Goal: Task Accomplishment & Management: Manage account settings

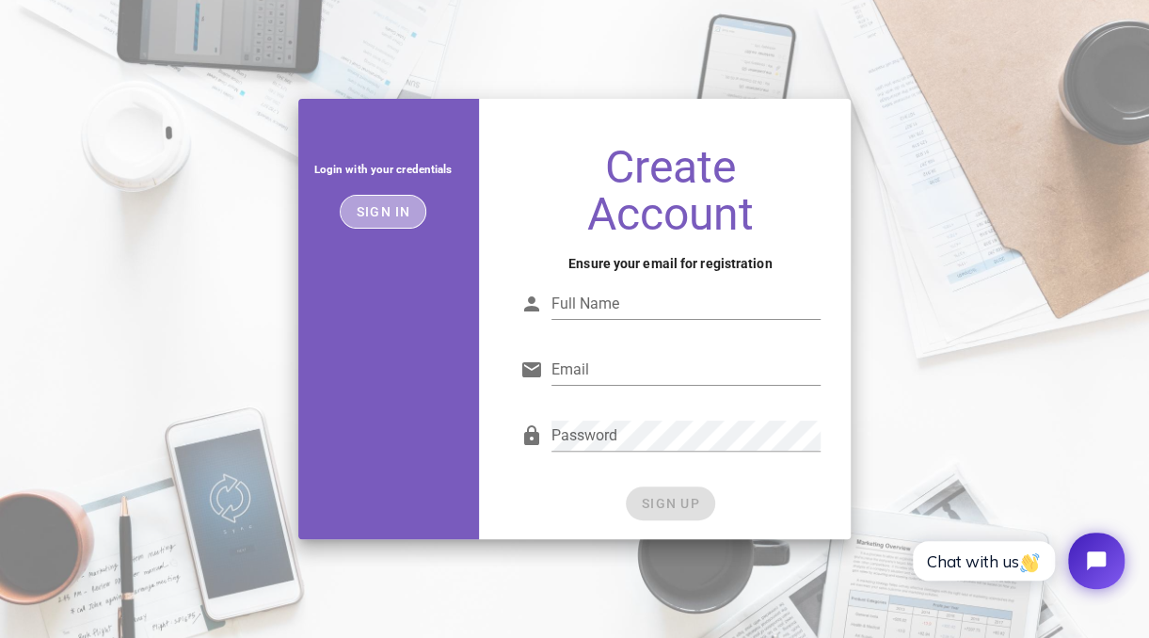
click at [373, 221] on button "Sign in" at bounding box center [383, 212] width 87 height 34
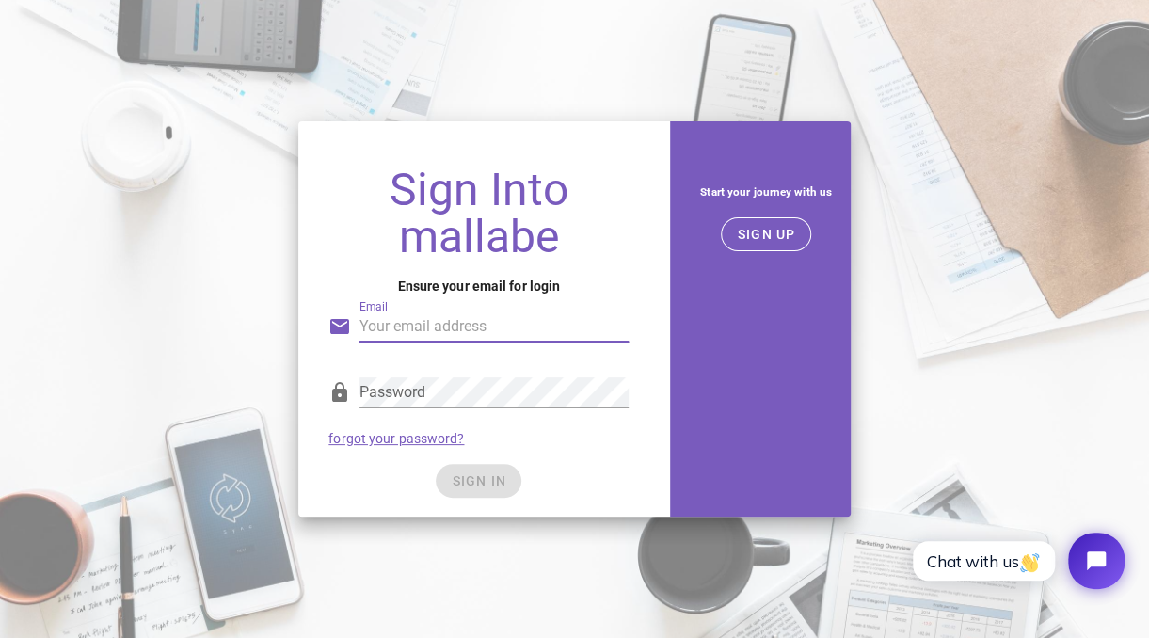
click at [473, 341] on input "Email" at bounding box center [493, 326] width 269 height 30
click at [375, 327] on input "anngelmarroquin123m@gmail.com" at bounding box center [493, 326] width 269 height 30
type input "angelmarroquin123m@gmail.com"
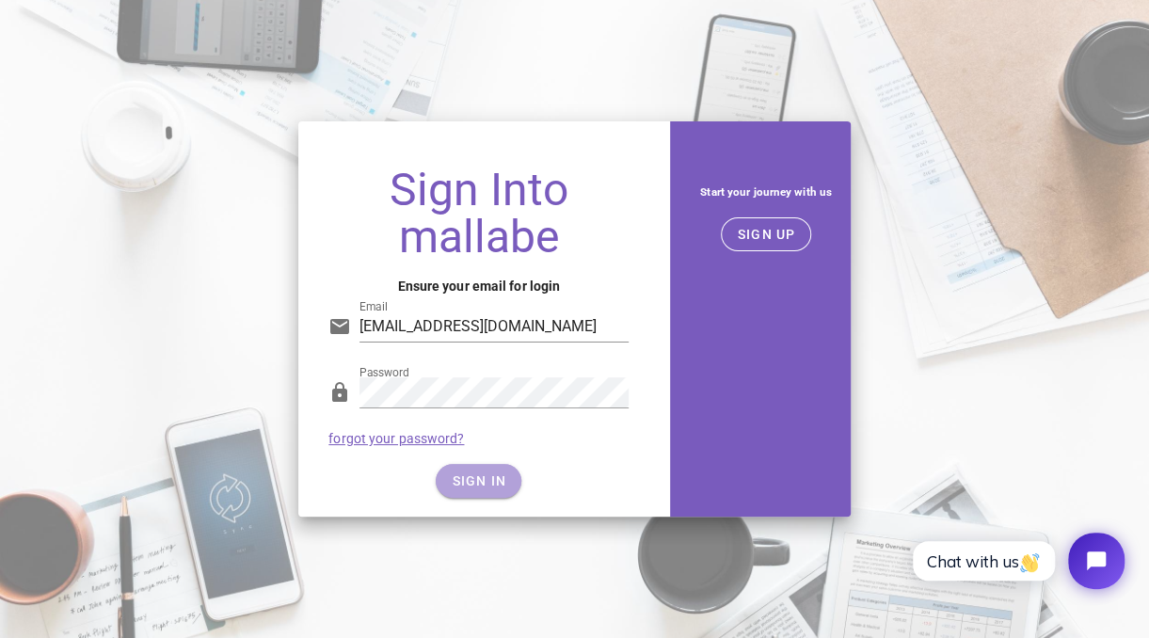
click at [462, 465] on button "SIGN IN" at bounding box center [479, 481] width 86 height 34
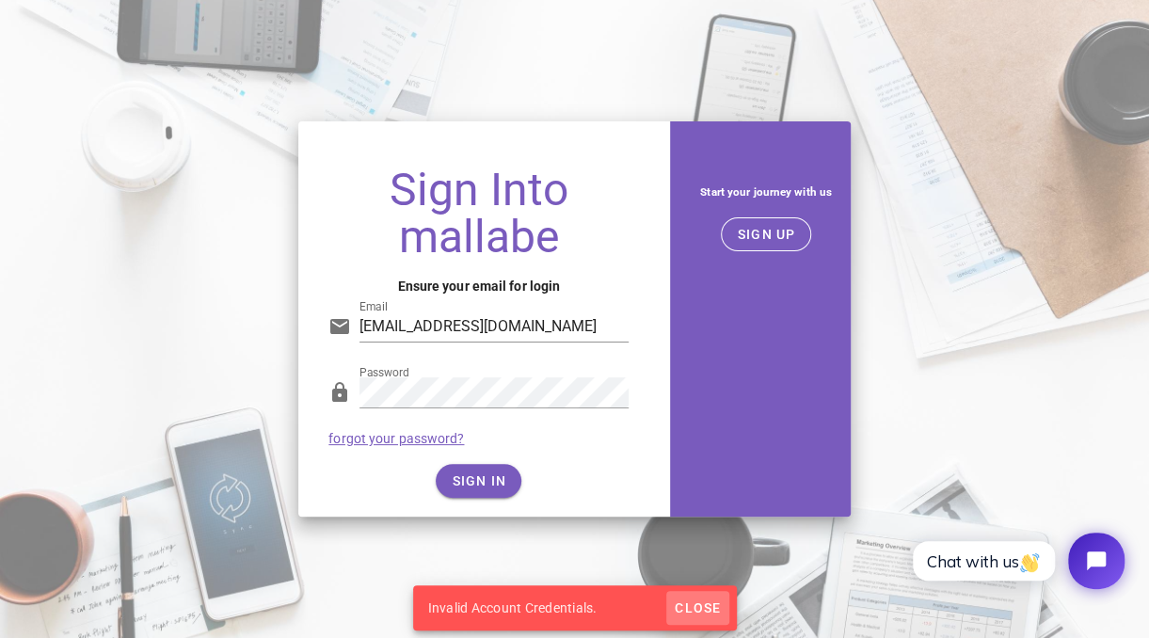
click at [695, 611] on span "Close" at bounding box center [696, 607] width 47 height 15
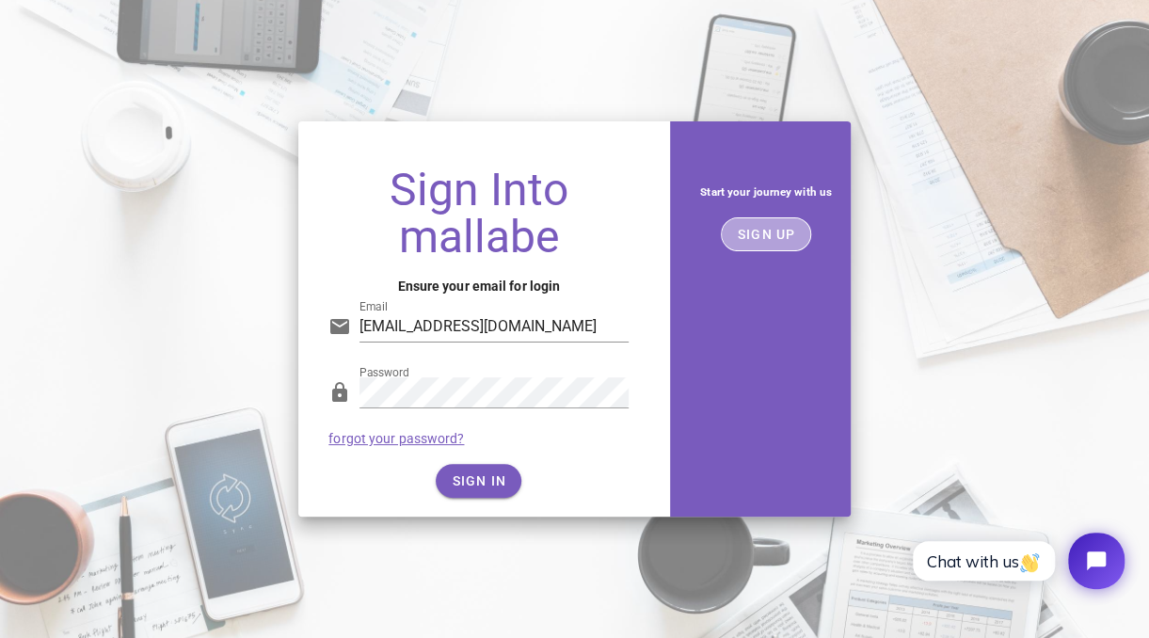
click at [782, 242] on button "SIGN UP" at bounding box center [766, 234] width 91 height 34
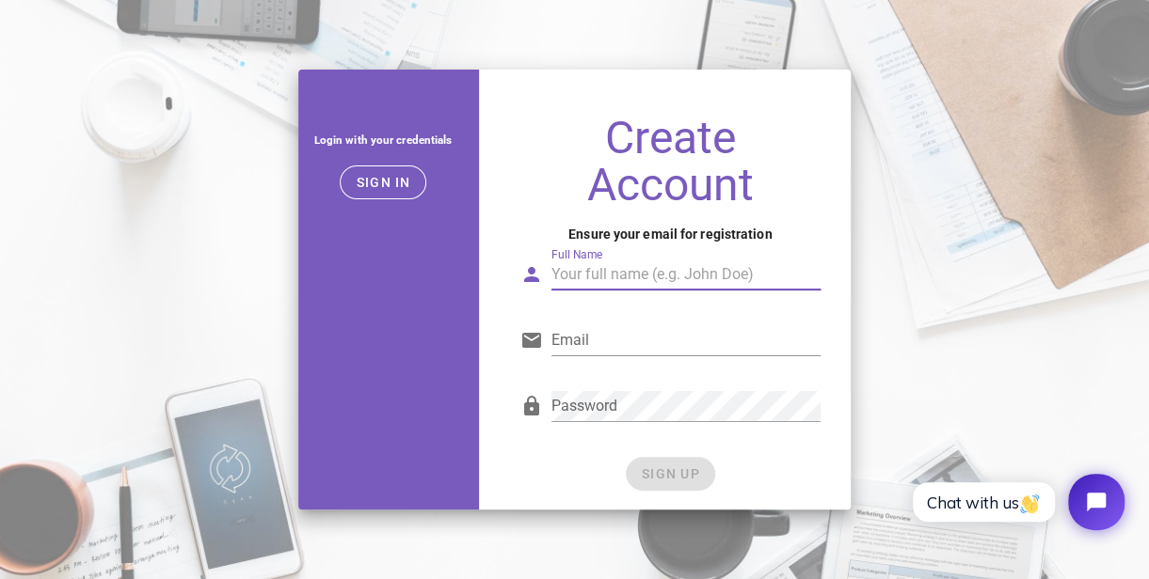
click at [623, 273] on input "Full Name" at bounding box center [685, 275] width 269 height 30
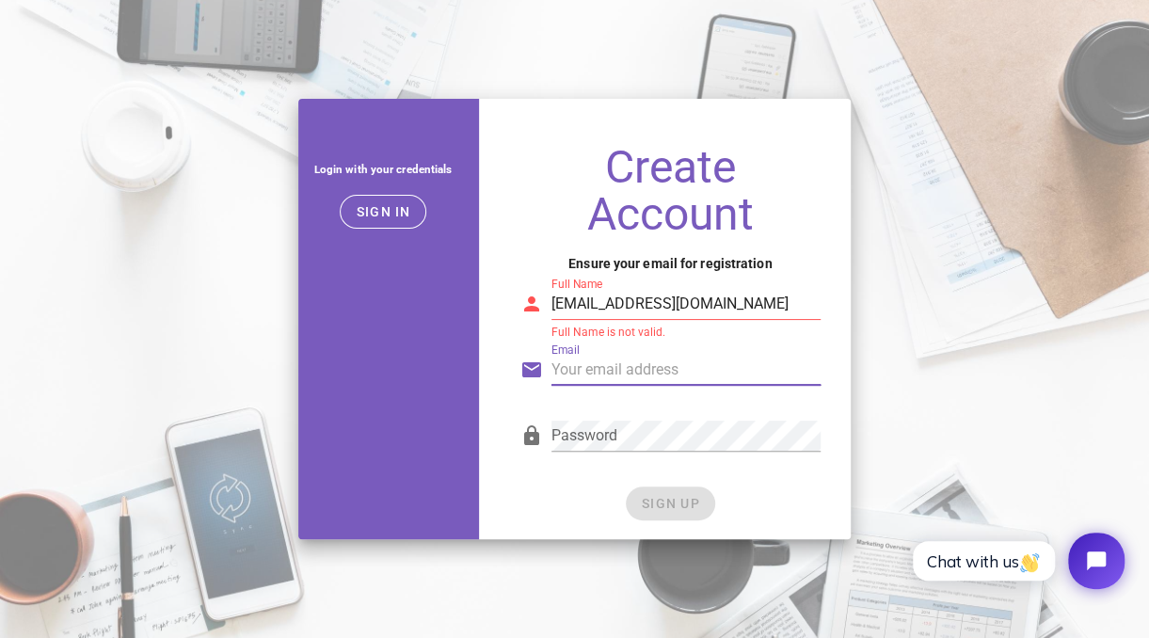
click at [576, 378] on input "Email" at bounding box center [685, 370] width 269 height 30
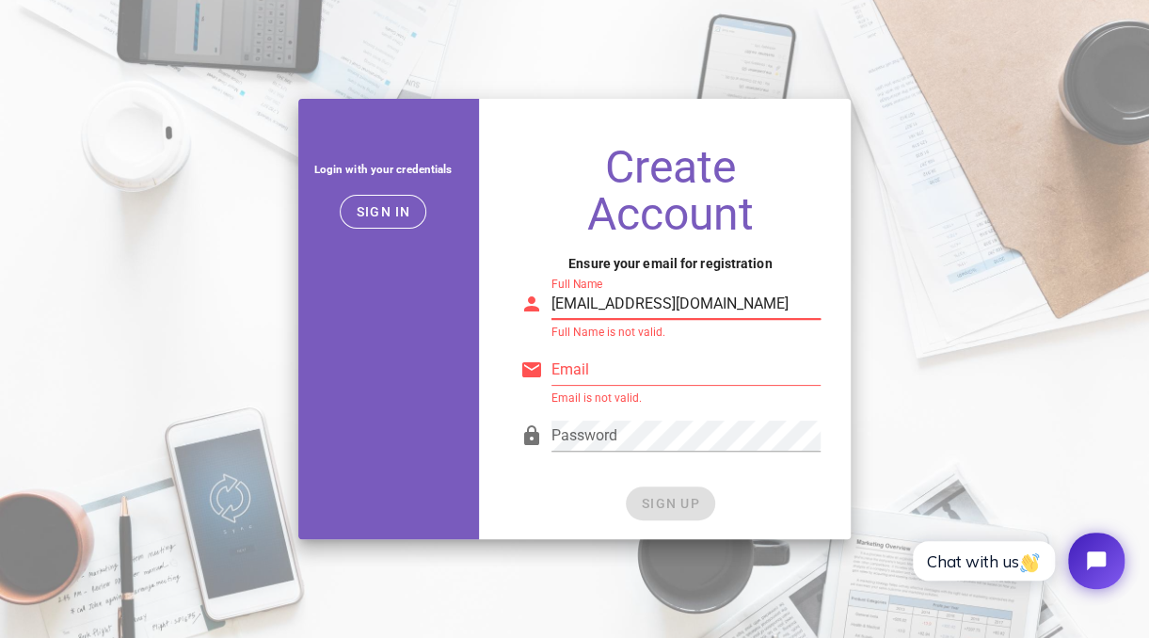
drag, startPoint x: 787, startPoint y: 305, endPoint x: 524, endPoint y: 295, distance: 263.5
click at [524, 295] on div "Full Name angelmarroquin123m@gmail.com Full Name is not valid." at bounding box center [670, 308] width 300 height 62
type input "c"
type input "angelmarroquin123m@gmail.com"
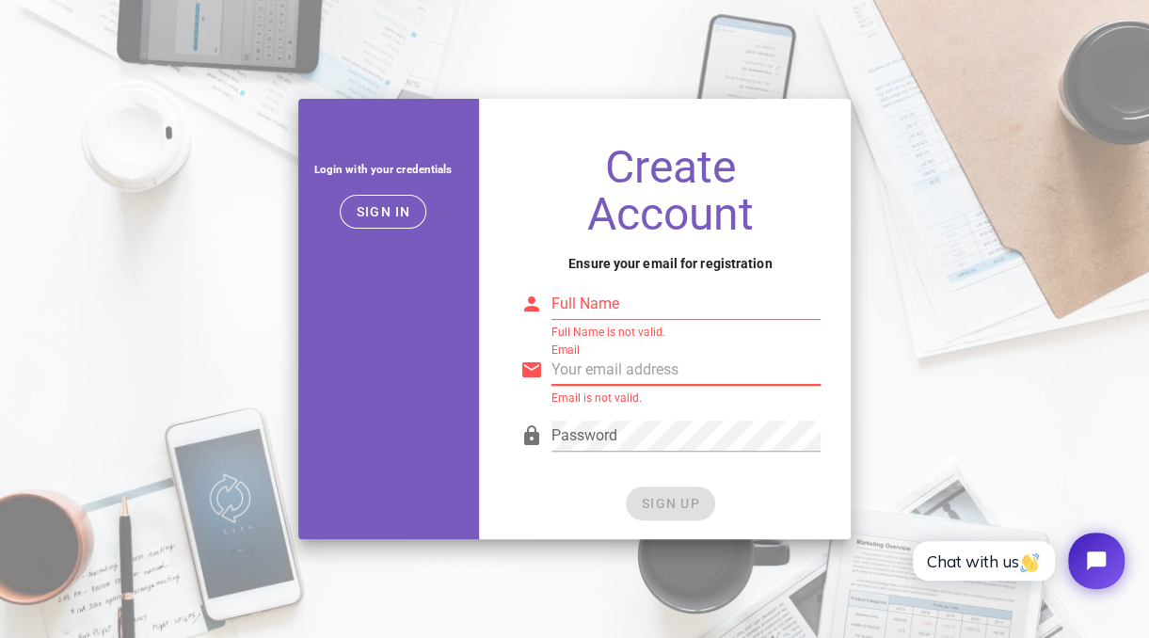
click at [592, 373] on input "Email" at bounding box center [685, 370] width 269 height 30
paste input "angelmarroquin123m@gmail.com"
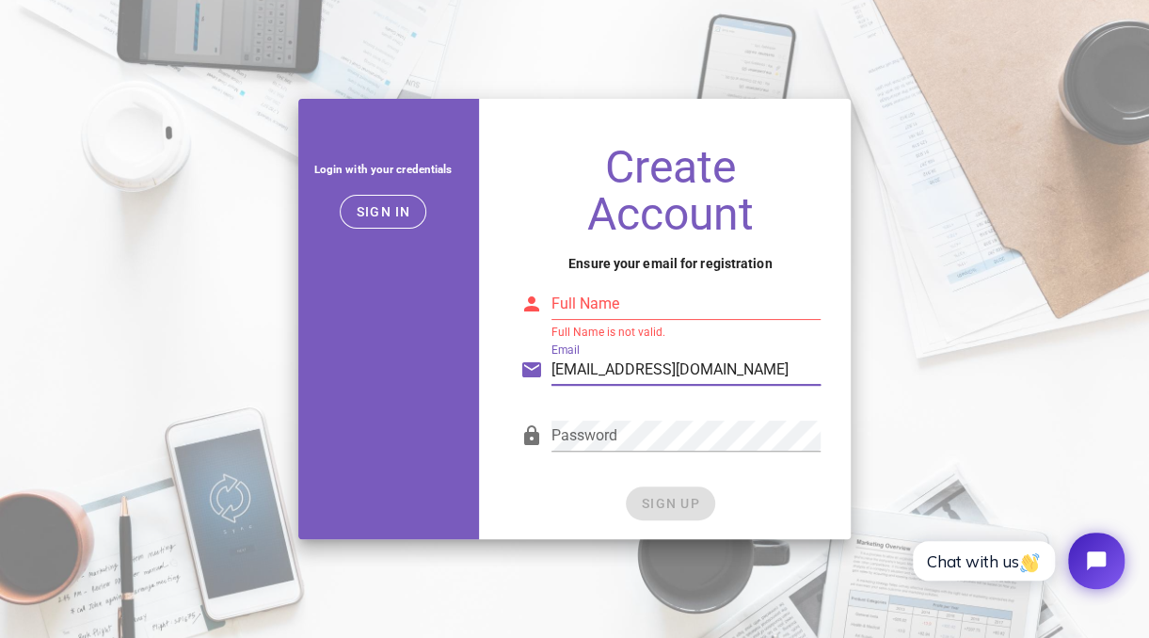
type input "angelmarroquin123m@gmail.com"
click at [626, 312] on input "Full Name" at bounding box center [685, 304] width 269 height 30
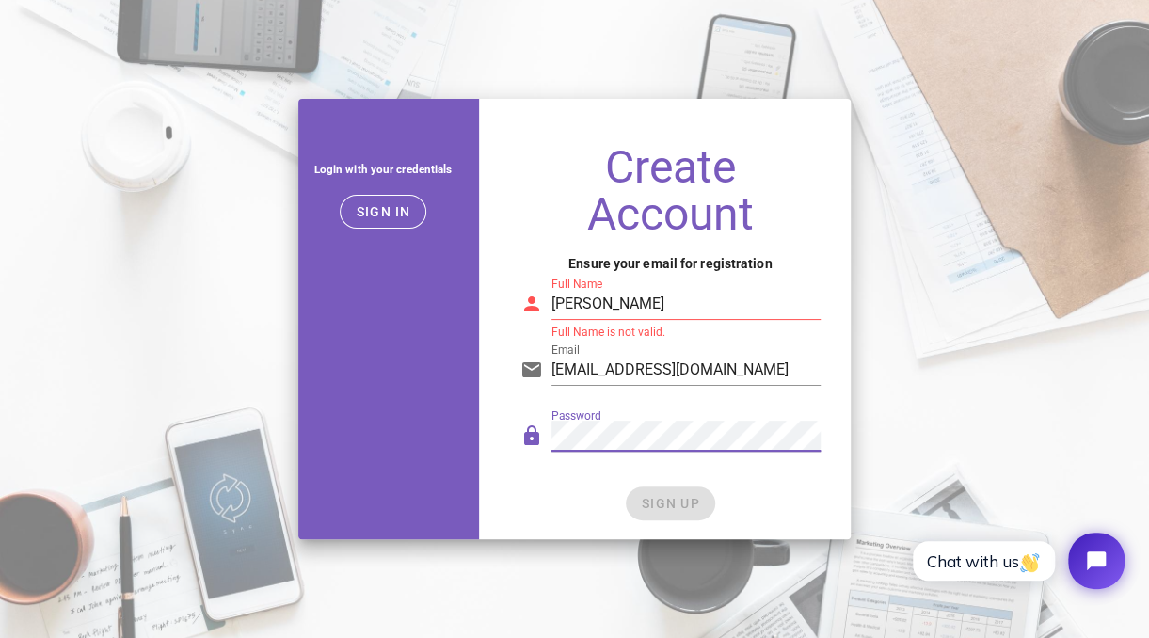
click at [631, 299] on input "Andreé" at bounding box center [685, 304] width 269 height 30
type input "Andreé Marroquín"
click at [603, 452] on div "Password" at bounding box center [685, 445] width 269 height 51
click at [696, 395] on div at bounding box center [685, 398] width 269 height 13
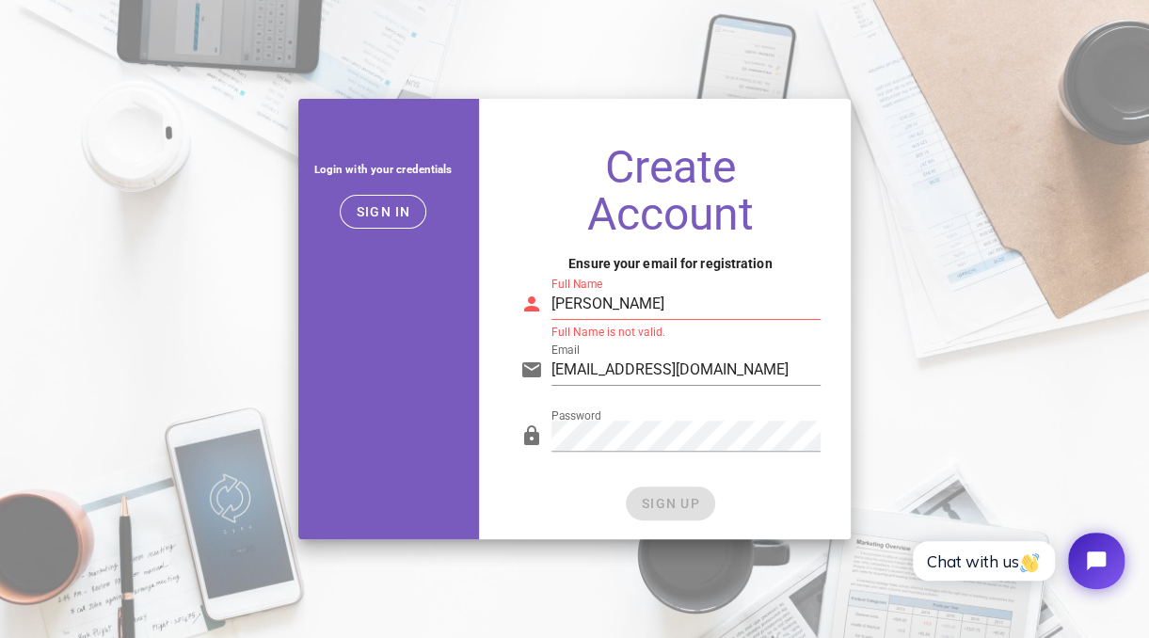
click at [531, 524] on div "Create Account Ensure your email for registration Full Name Andreé Marroquín Fu…" at bounding box center [670, 334] width 360 height 410
drag, startPoint x: 675, startPoint y: 306, endPoint x: 478, endPoint y: 296, distance: 197.8
click at [479, 296] on div "Create Account Ensure your email for registration Full Name Andreé Marroquín Fu…" at bounding box center [670, 318] width 383 height 463
click at [671, 499] on div "SIGN UP" at bounding box center [670, 503] width 300 height 34
click at [669, 319] on div "Full Name Angel Marroquín" at bounding box center [685, 304] width 269 height 30
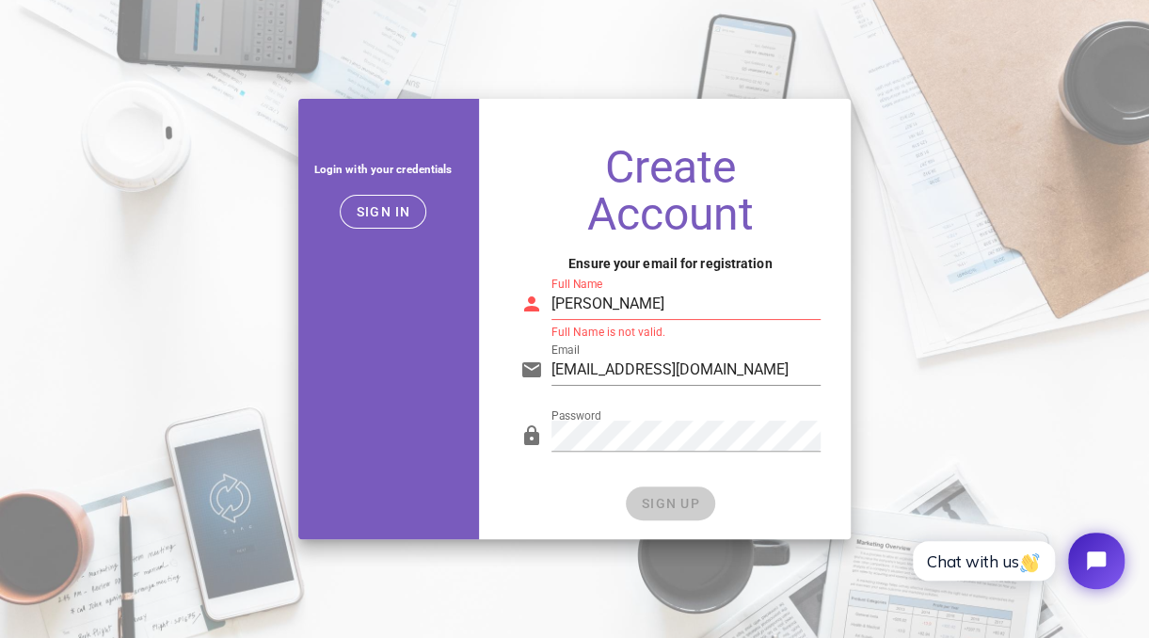
click at [695, 502] on div "SIGN UP" at bounding box center [670, 503] width 300 height 34
click at [706, 300] on input "Angel Andreé" at bounding box center [685, 304] width 269 height 30
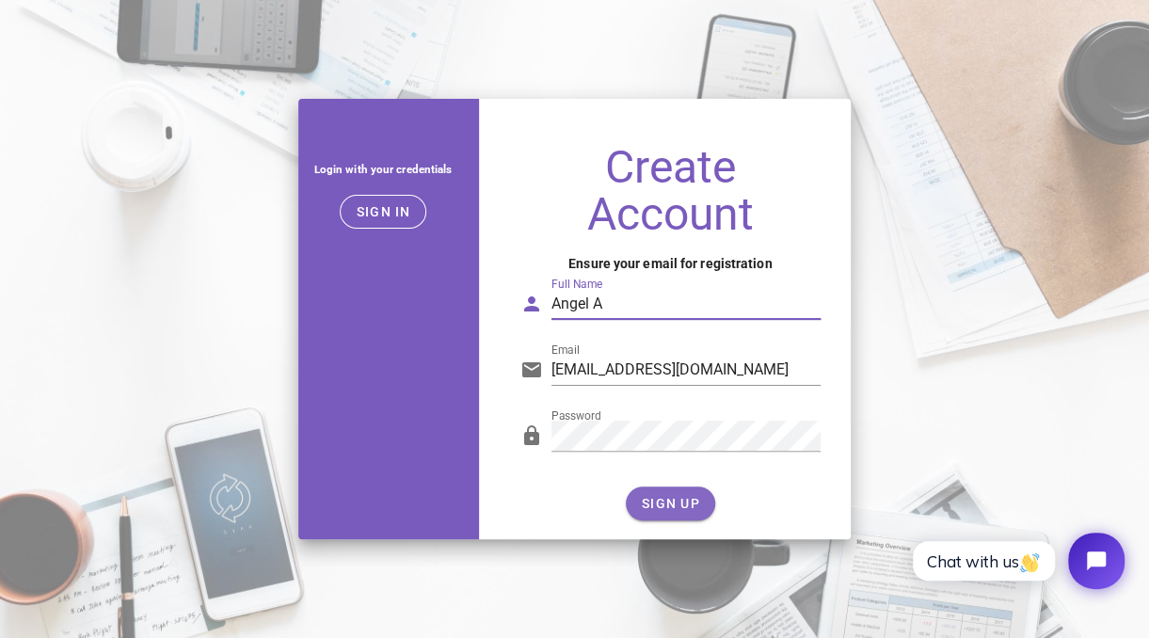
type input "Angel A"
click at [641, 497] on span "SIGN UP" at bounding box center [670, 503] width 59 height 15
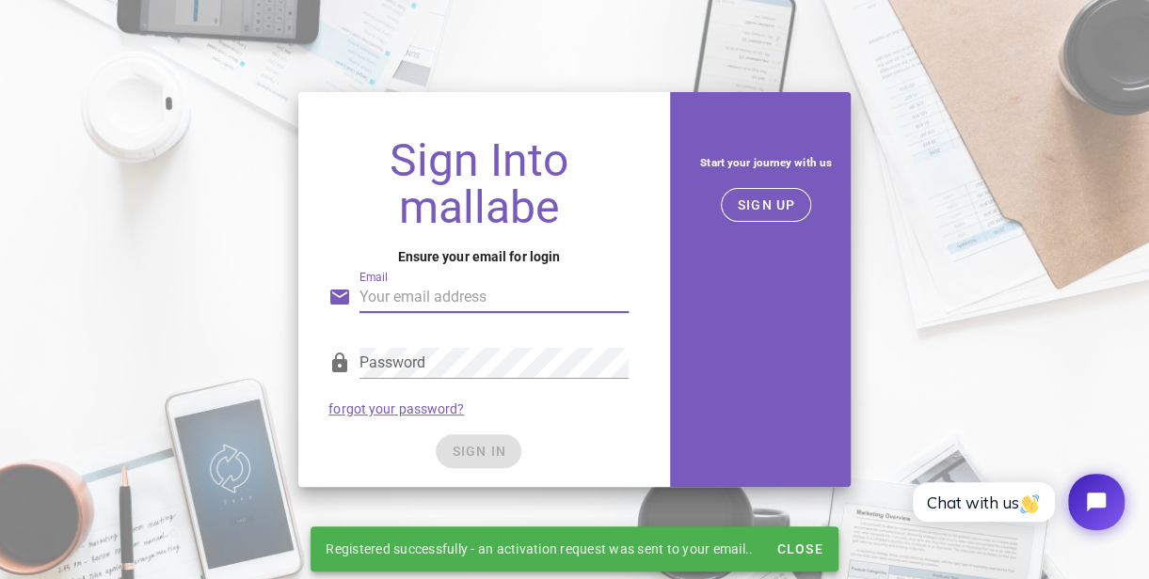
click at [436, 304] on input "Email" at bounding box center [493, 297] width 269 height 30
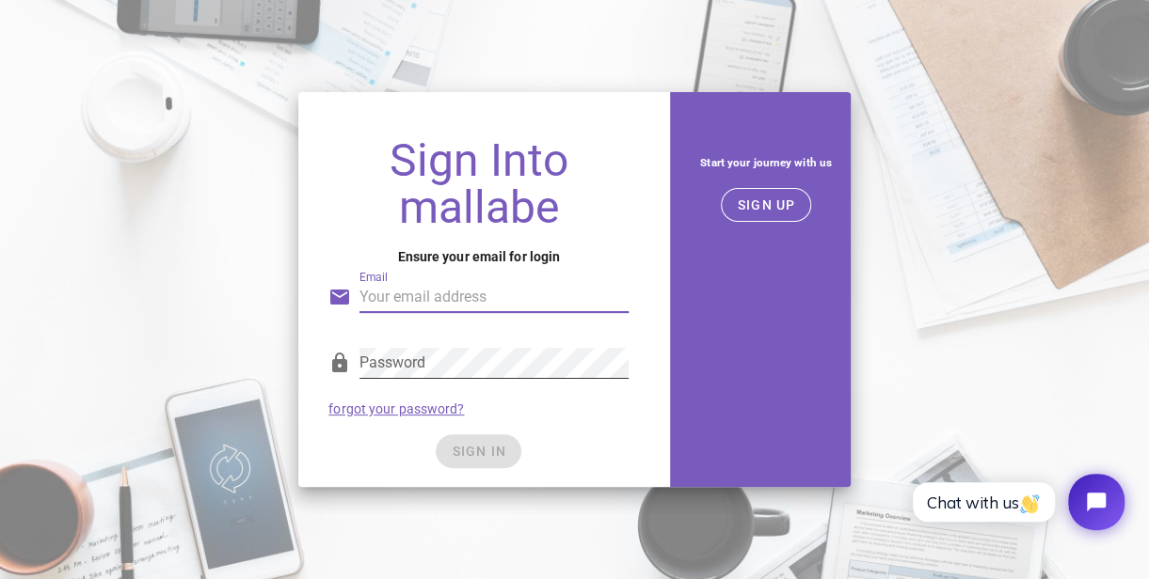
type input "angelmarroquin123m@gmail.com"
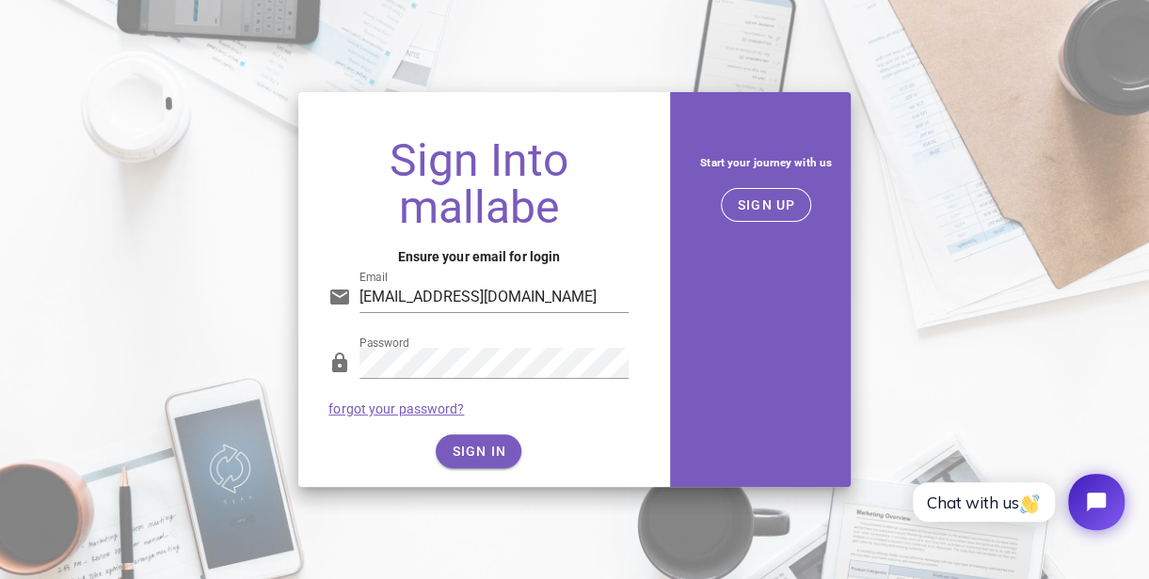
click at [483, 456] on div "SIGN IN" at bounding box center [478, 452] width 300 height 34
click at [483, 456] on span "SIGN IN" at bounding box center [478, 451] width 55 height 15
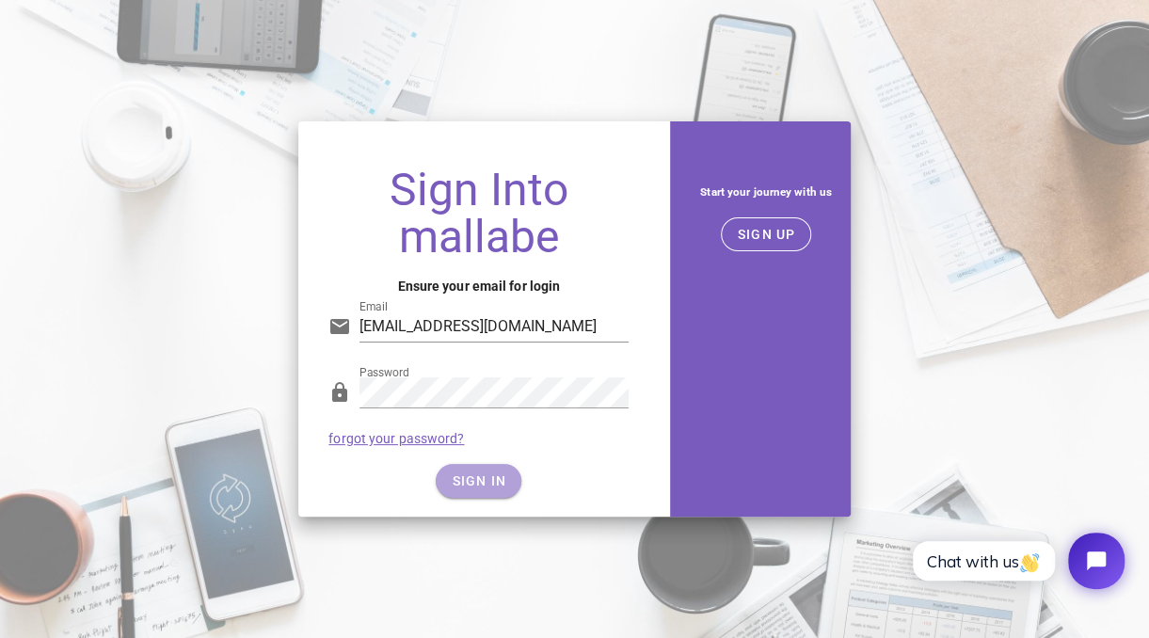
click at [493, 482] on span "SIGN IN" at bounding box center [478, 480] width 55 height 15
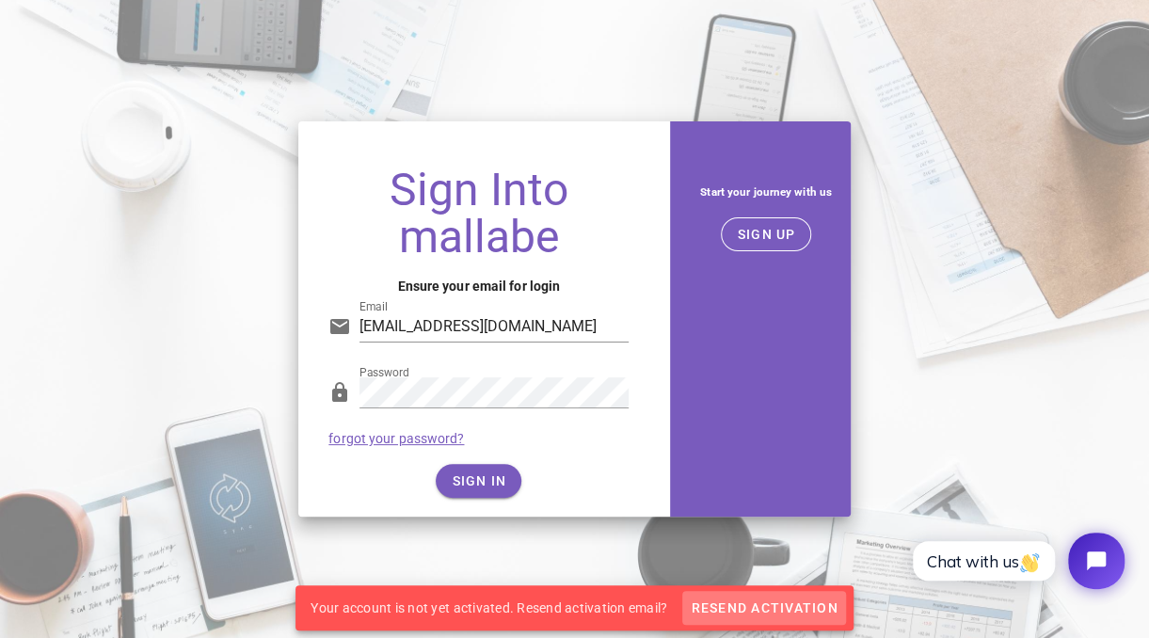
click at [737, 605] on span "Resend Activation" at bounding box center [763, 607] width 148 height 15
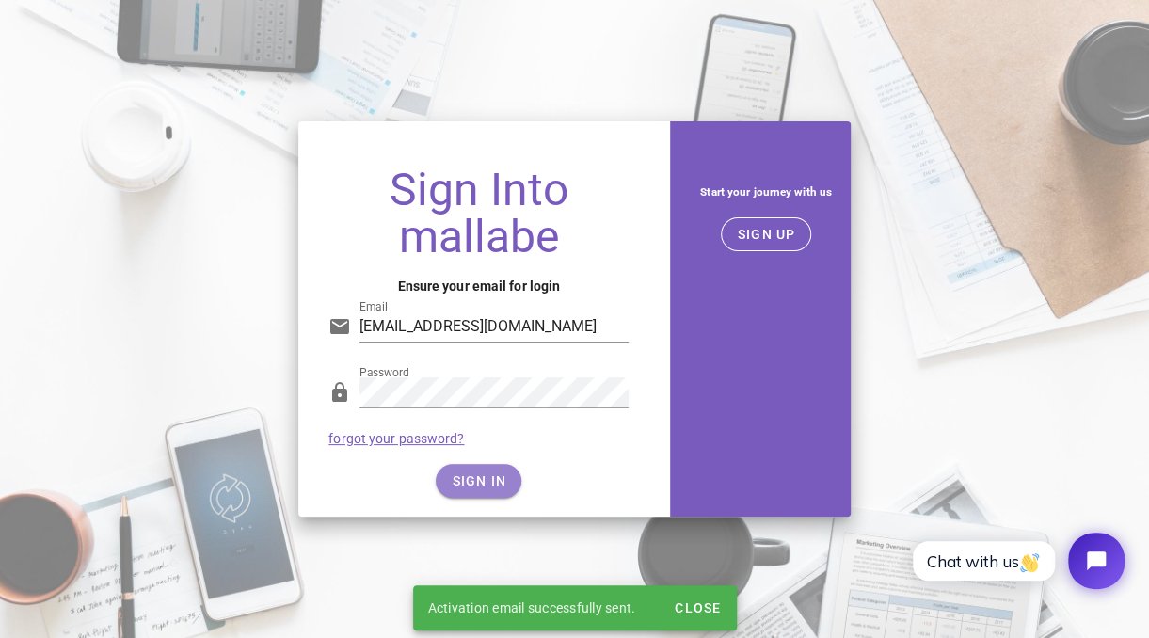
click at [481, 479] on span "SIGN IN" at bounding box center [478, 480] width 55 height 15
click at [478, 467] on button "SIGN IN" at bounding box center [479, 481] width 86 height 34
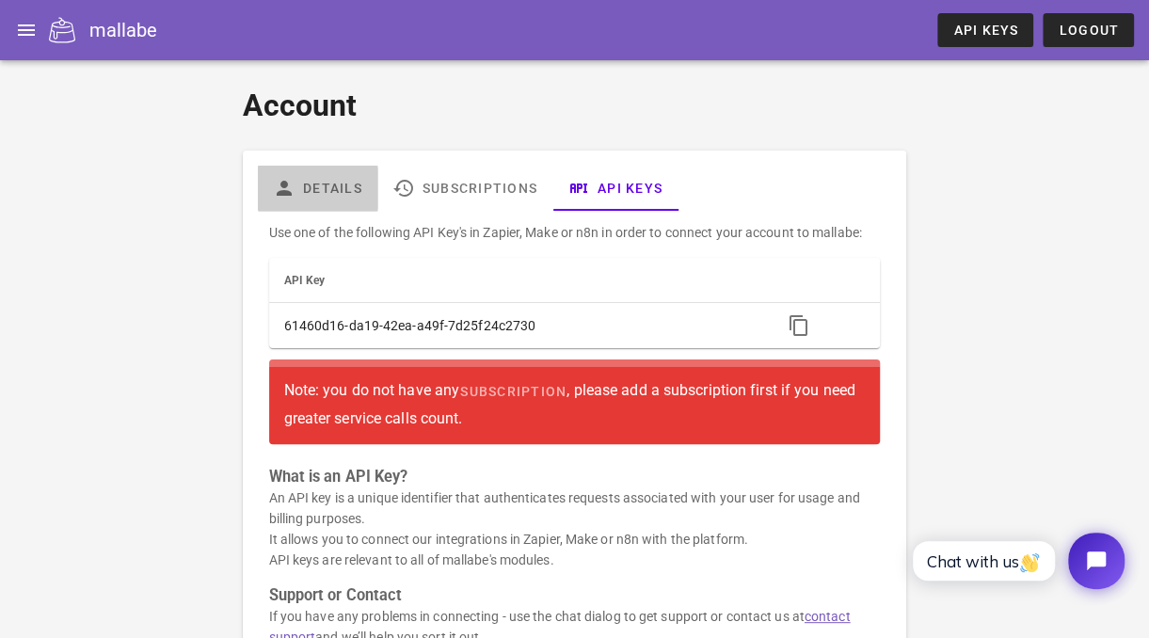
click at [330, 184] on link "Details" at bounding box center [317, 188] width 119 height 45
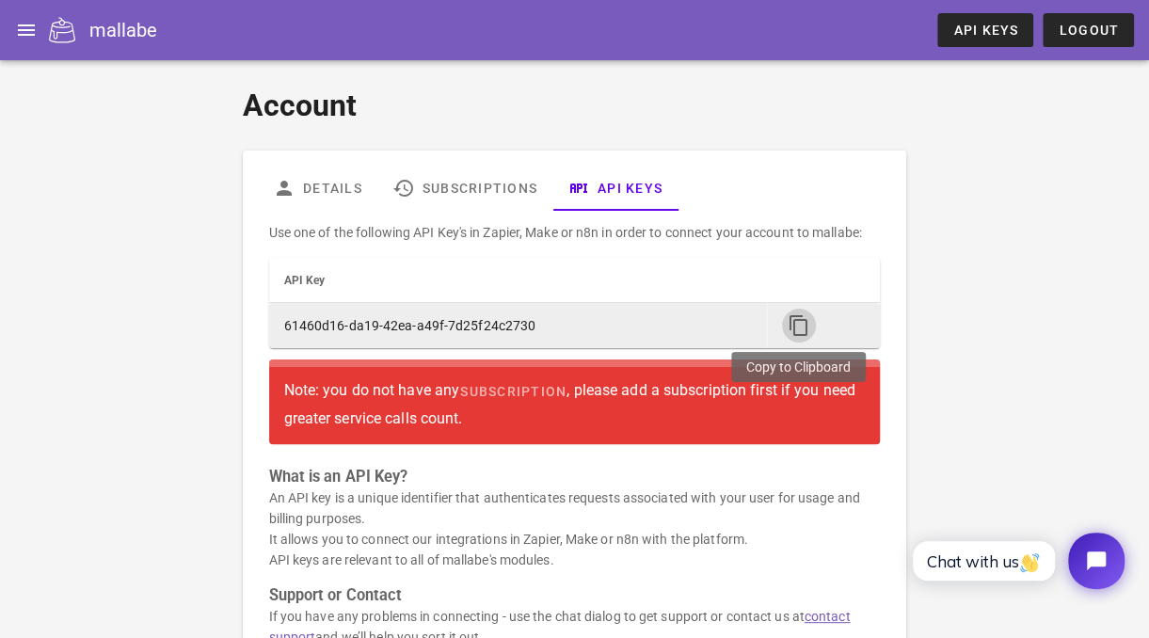
click at [796, 335] on icon "button" at bounding box center [798, 325] width 23 height 23
click at [782, 320] on span "button" at bounding box center [799, 325] width 34 height 23
click at [796, 329] on icon "button" at bounding box center [798, 325] width 23 height 23
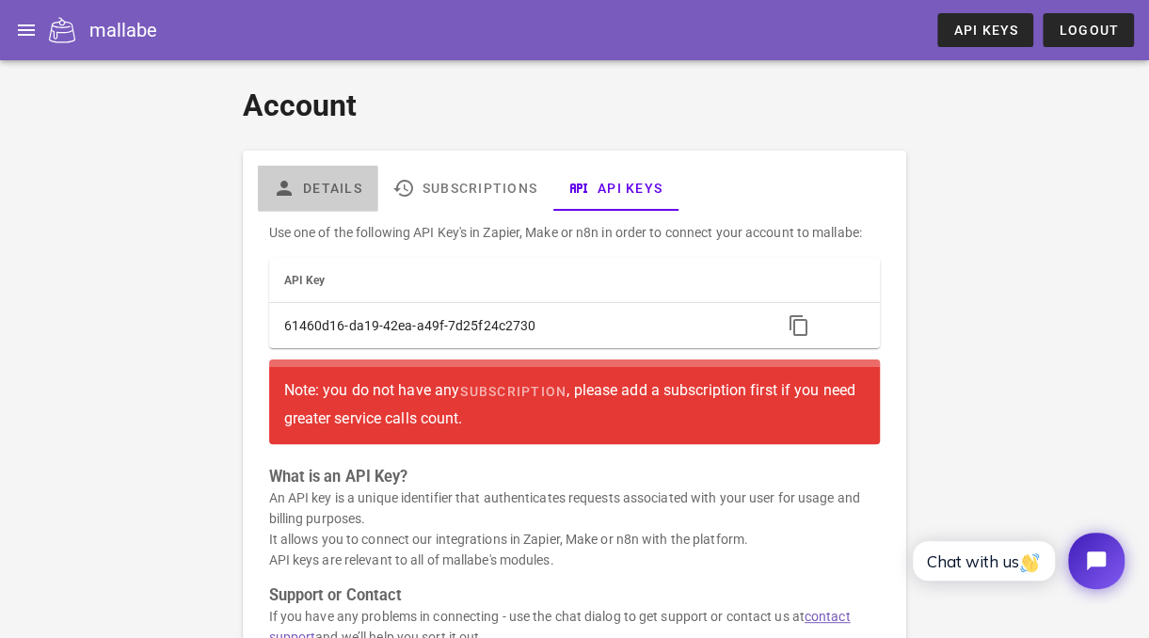
click at [347, 186] on link "Details" at bounding box center [317, 188] width 119 height 45
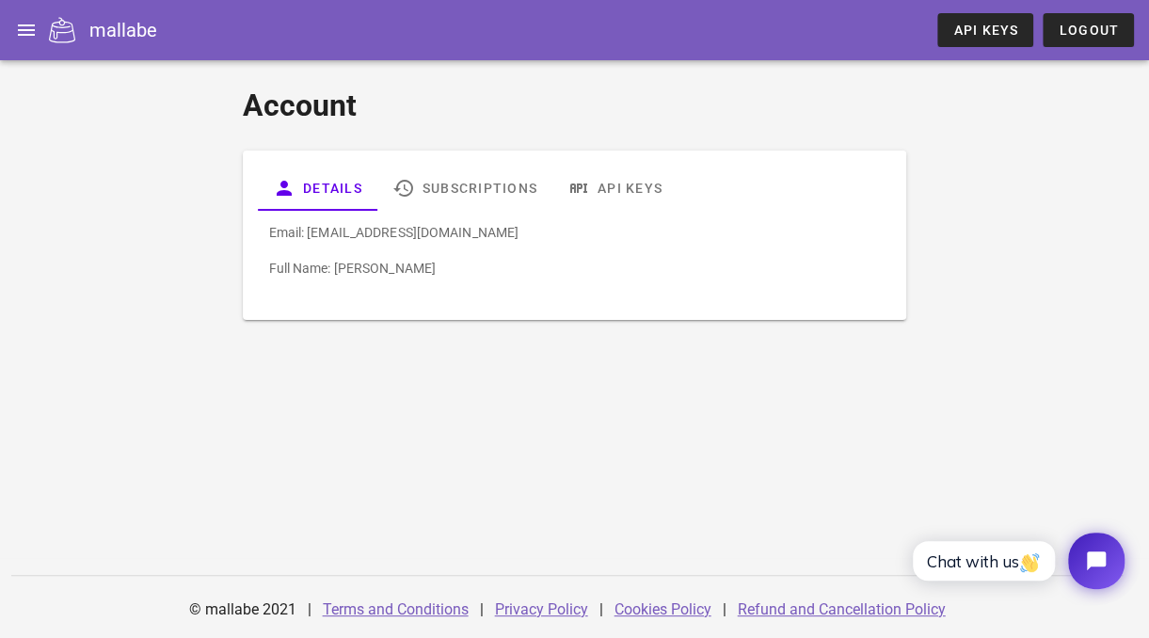
drag, startPoint x: 357, startPoint y: 238, endPoint x: 761, endPoint y: 249, distance: 403.7
click at [761, 249] on div "Email: [EMAIL_ADDRESS][DOMAIN_NAME] Full Name: [PERSON_NAME]" at bounding box center [575, 258] width 634 height 94
click at [972, 30] on span "API Keys" at bounding box center [985, 30] width 66 height 15
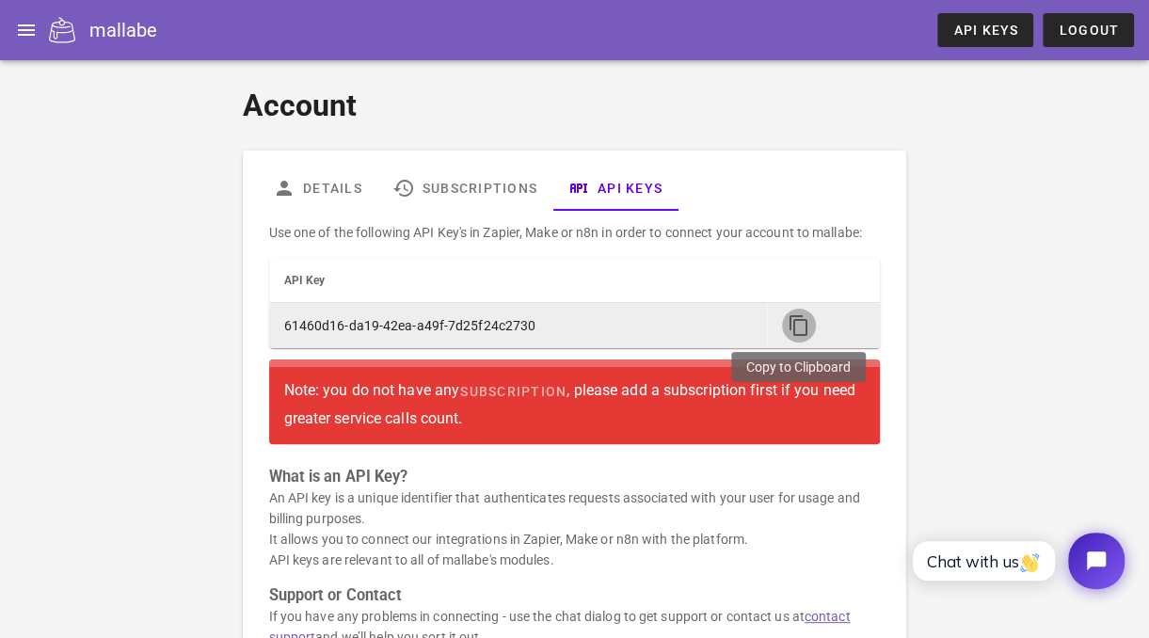
click at [795, 319] on icon "button" at bounding box center [798, 325] width 23 height 23
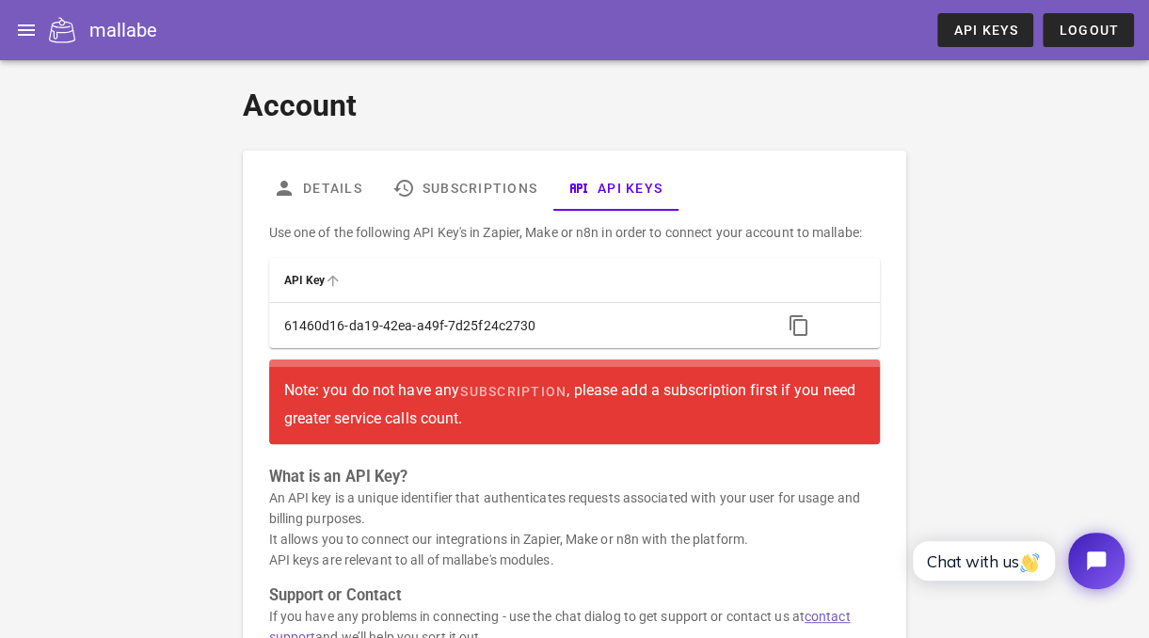
click at [439, 293] on th "API Key" at bounding box center [518, 280] width 499 height 45
click at [345, 277] on th "API Key" at bounding box center [518, 280] width 499 height 45
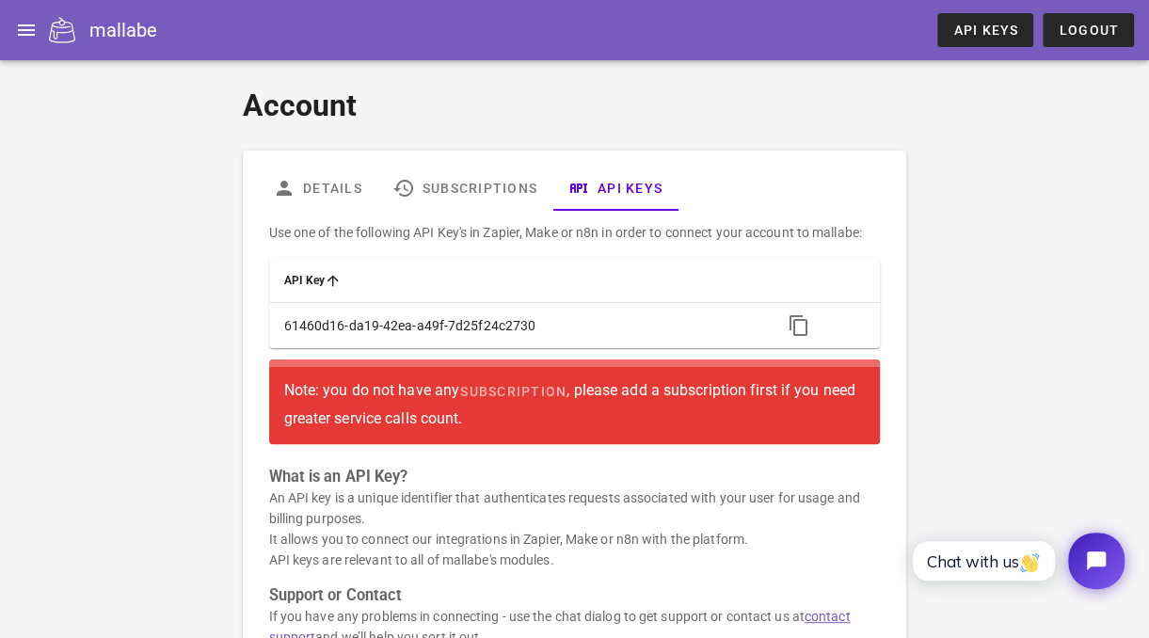
click at [345, 277] on th "API Key" at bounding box center [518, 280] width 499 height 45
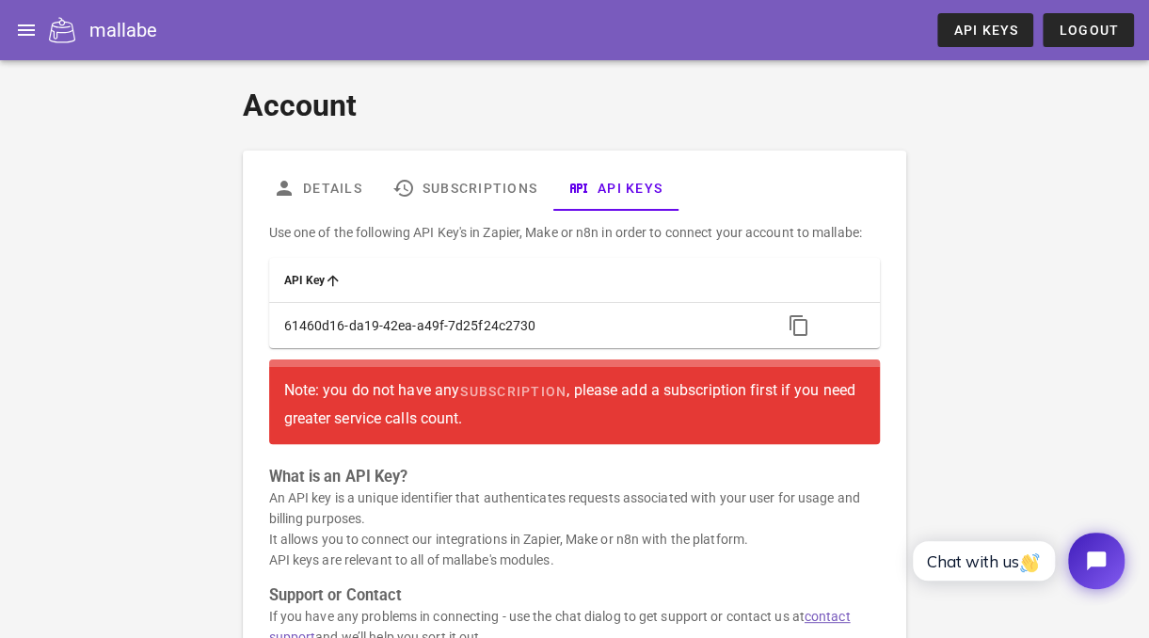
click at [345, 277] on th "API Key" at bounding box center [518, 280] width 499 height 45
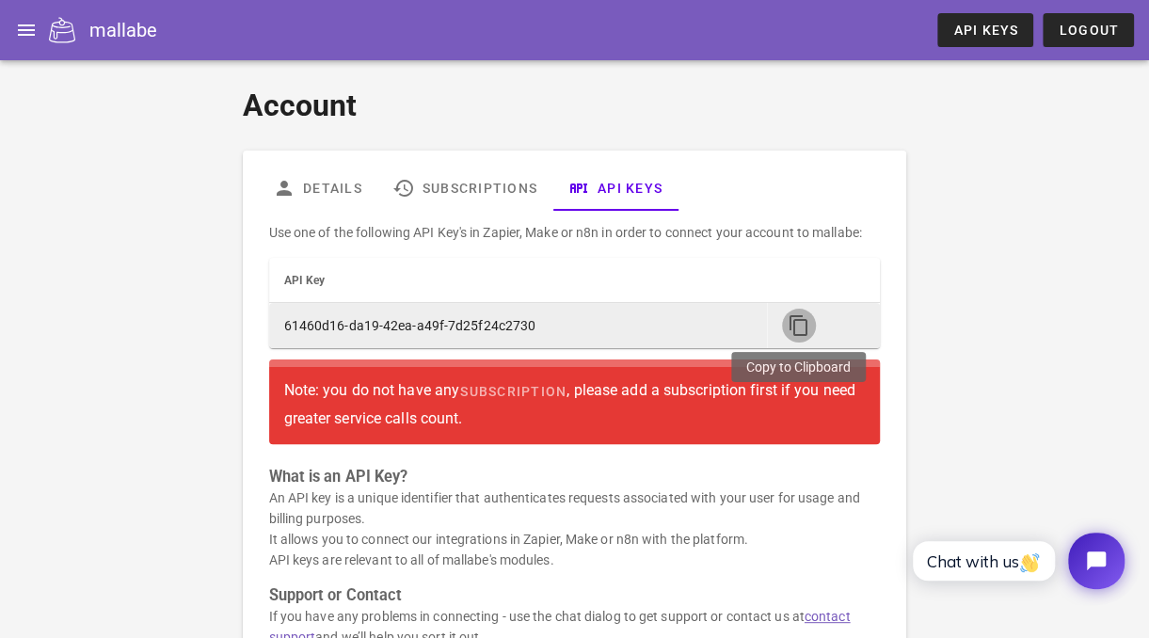
click at [790, 317] on icon "button" at bounding box center [798, 325] width 23 height 23
